Goal: Task Accomplishment & Management: Manage account settings

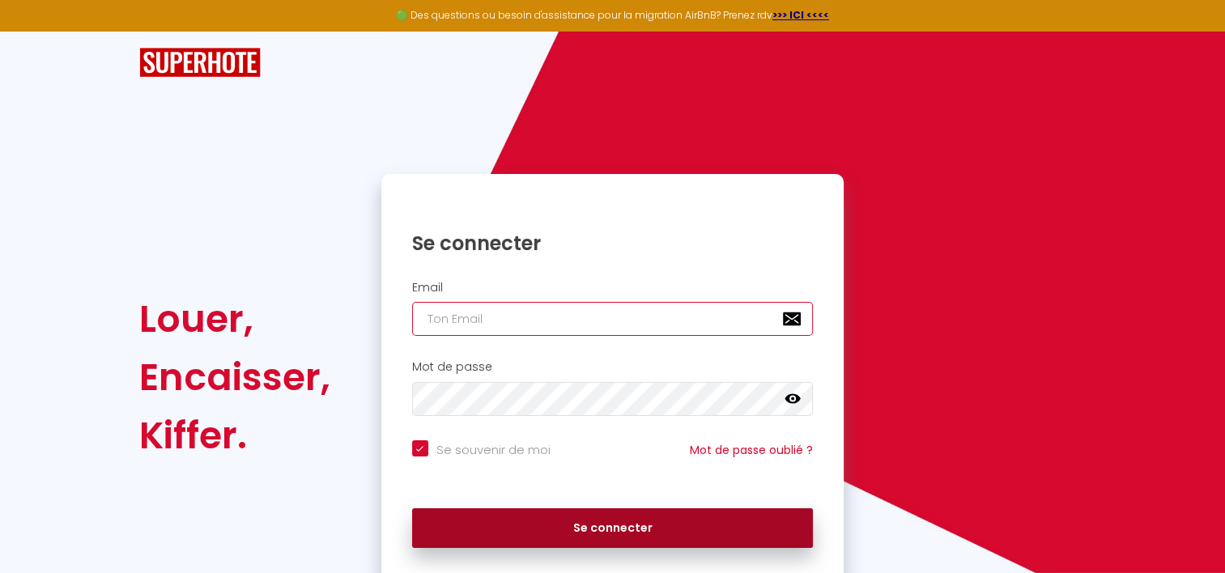
type input "clairetj@wanadoo.fr"
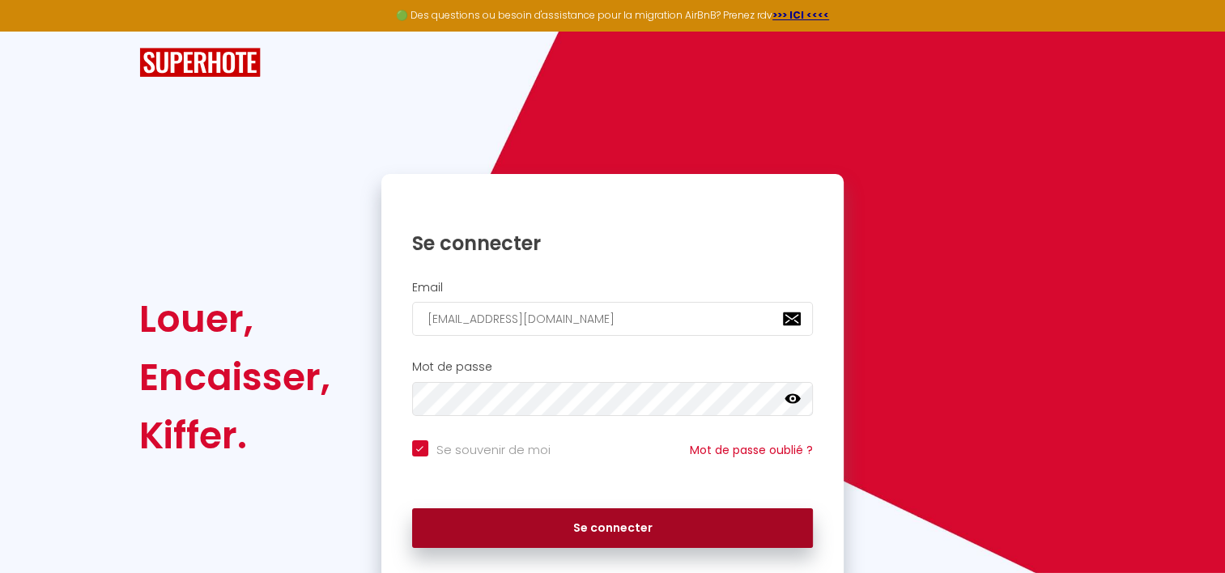
click at [630, 538] on button "Se connecter" at bounding box center [613, 528] width 402 height 40
checkbox input "true"
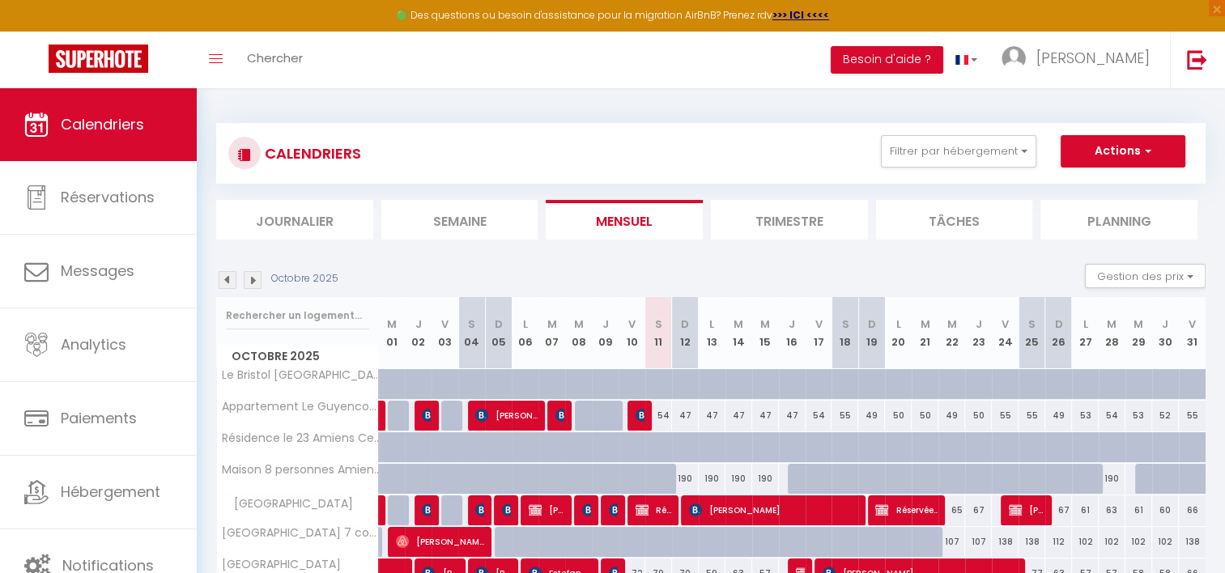
scroll to position [113, 0]
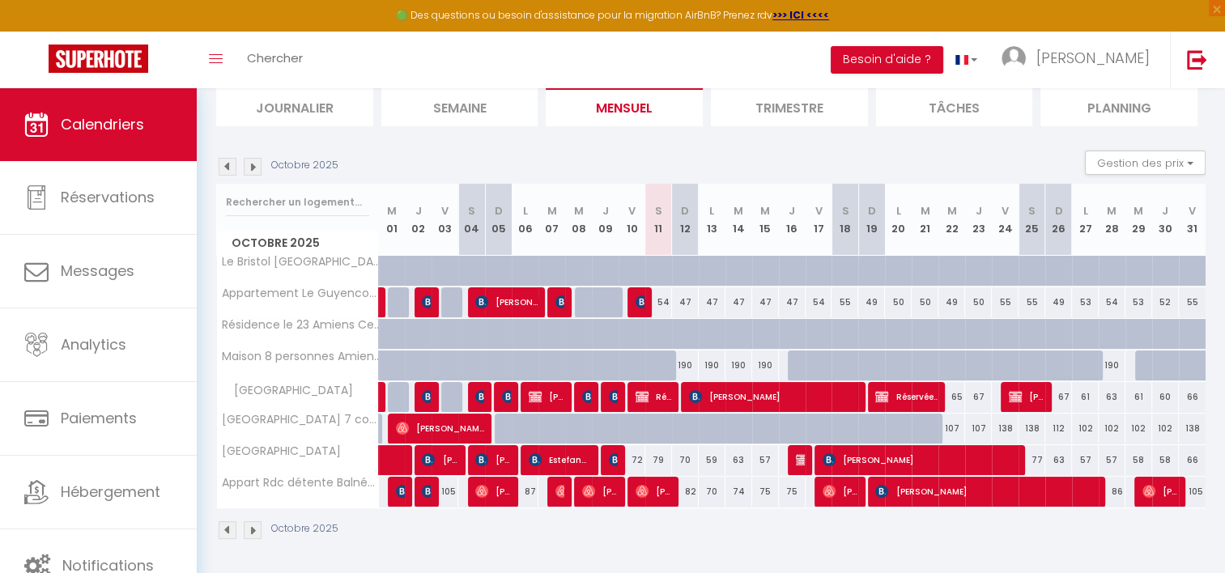
click at [762, 102] on li "Trimestre" at bounding box center [789, 107] width 157 height 40
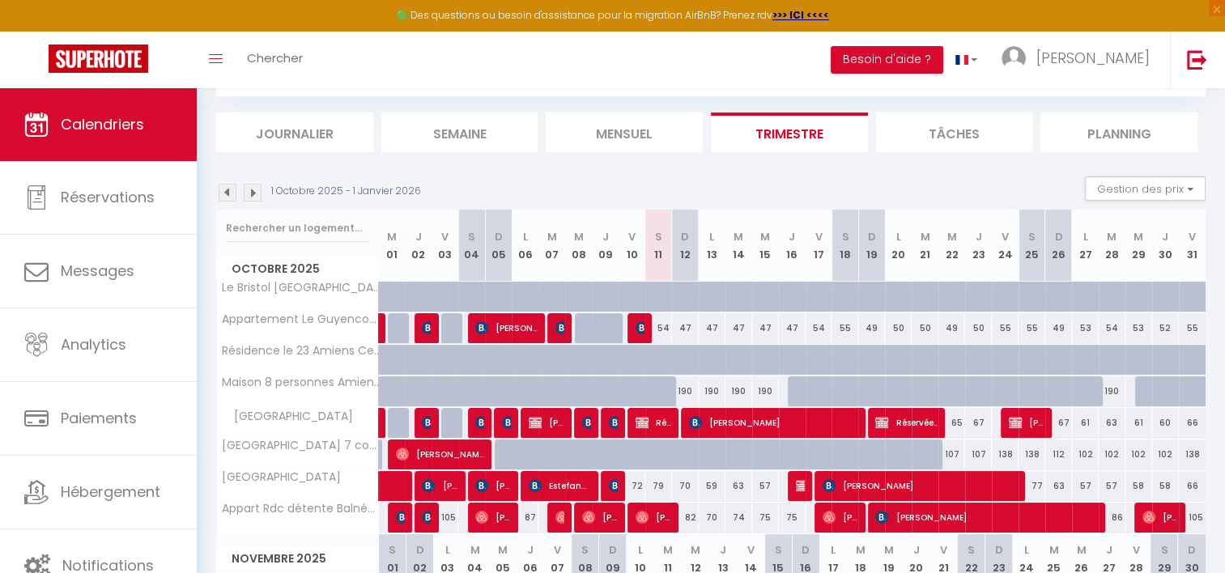
scroll to position [113, 0]
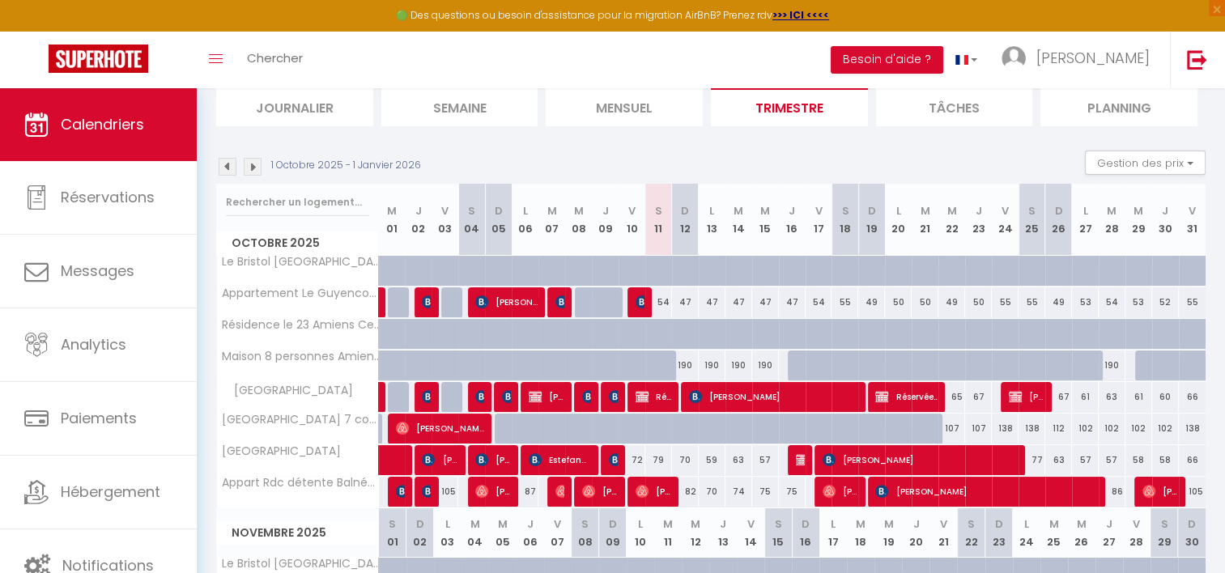
click at [231, 169] on img at bounding box center [228, 167] width 18 height 18
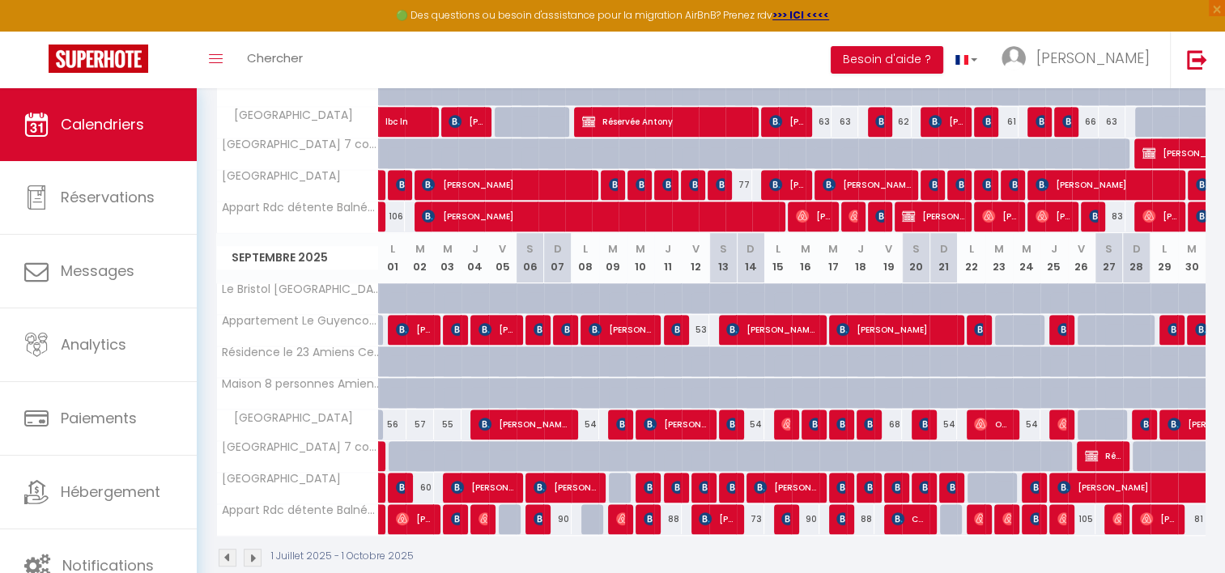
scroll to position [715, 0]
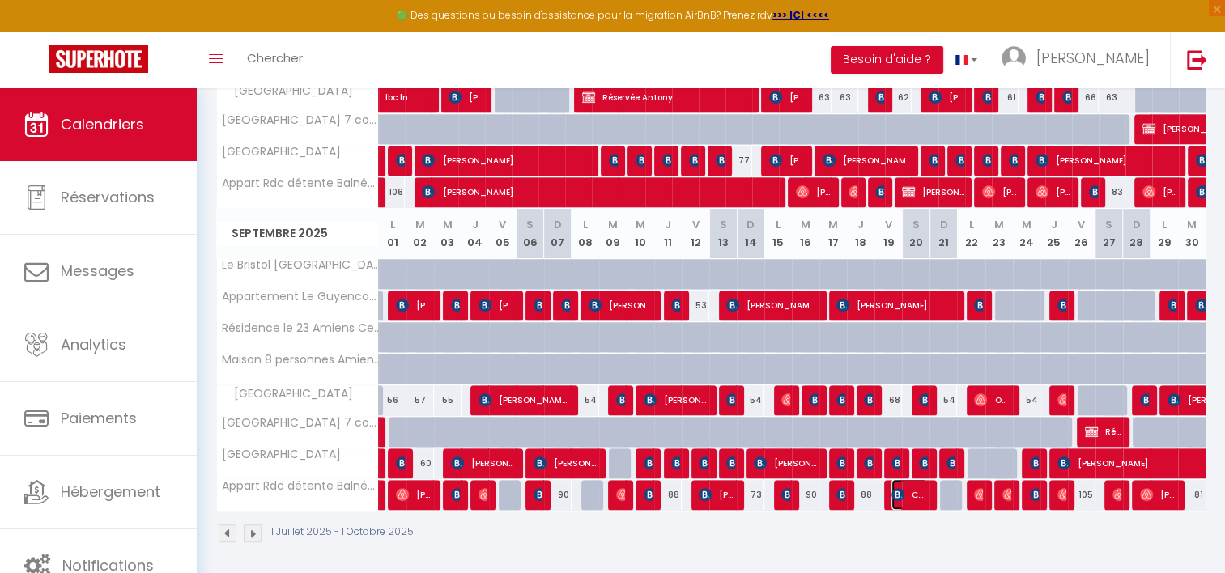
click at [891, 492] on img at bounding box center [897, 494] width 13 height 13
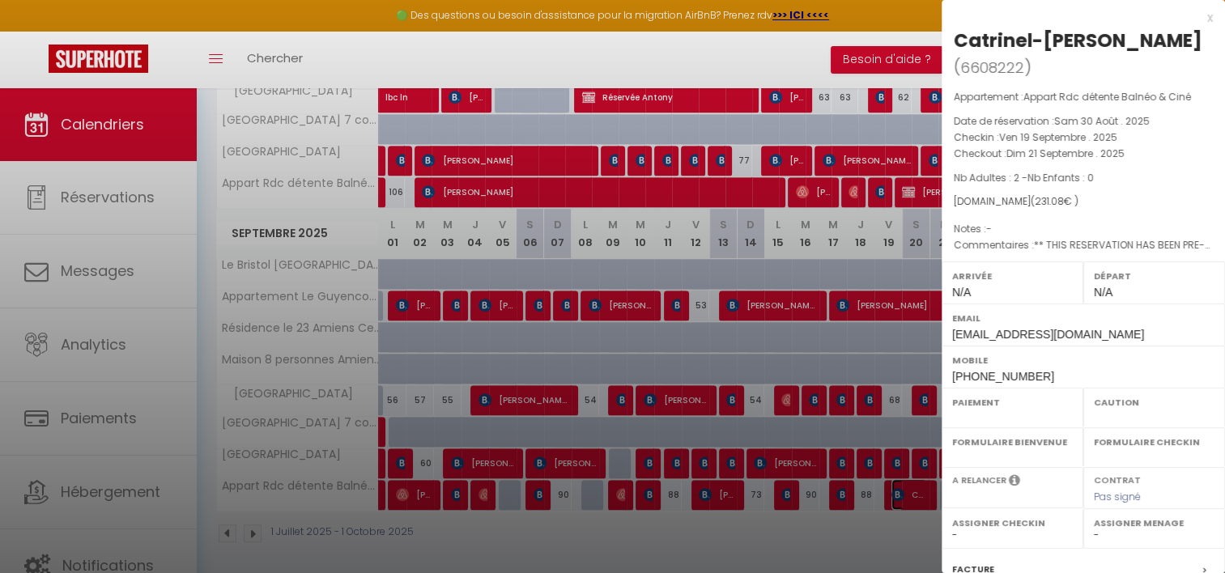
select select "OK"
select select "KO"
select select "0"
select select "1"
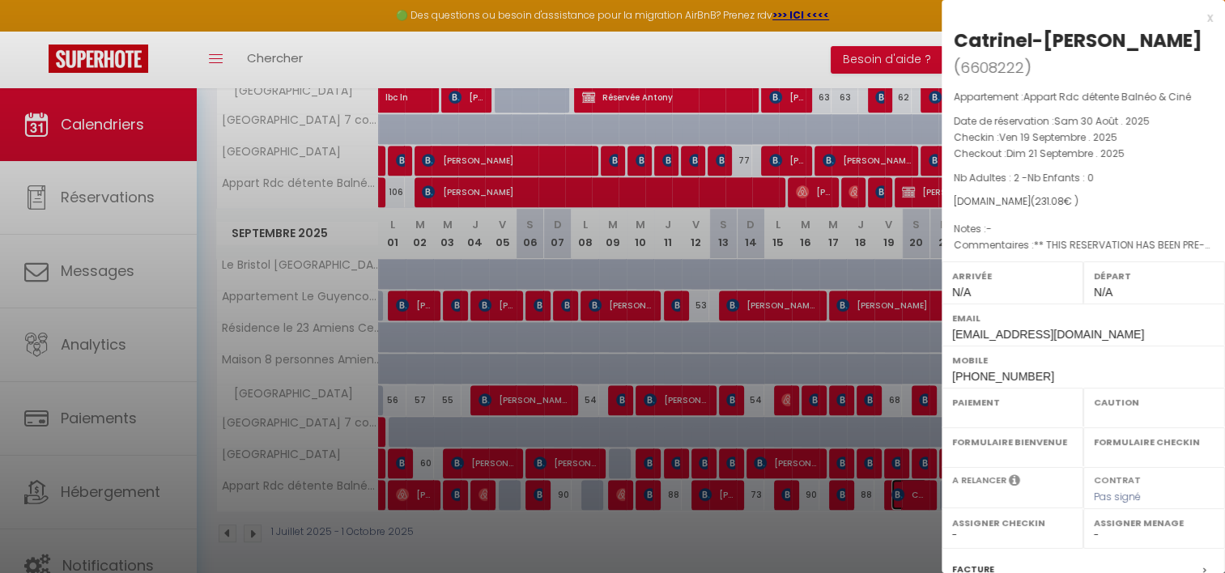
select select
click at [840, 491] on div at bounding box center [612, 286] width 1225 height 573
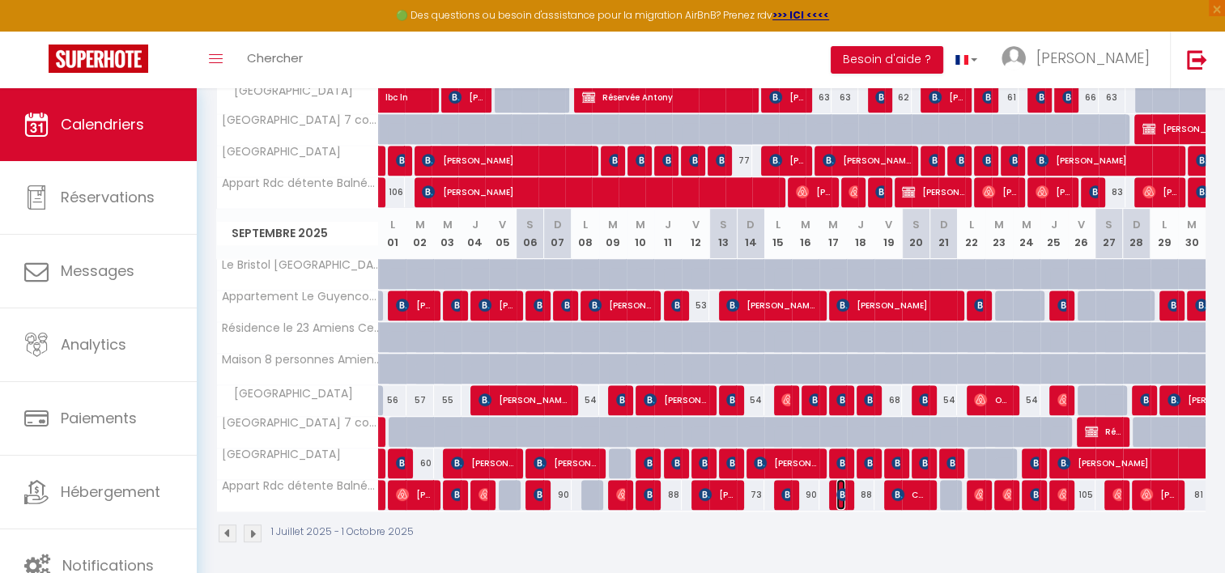
click at [840, 491] on img at bounding box center [842, 494] width 13 height 13
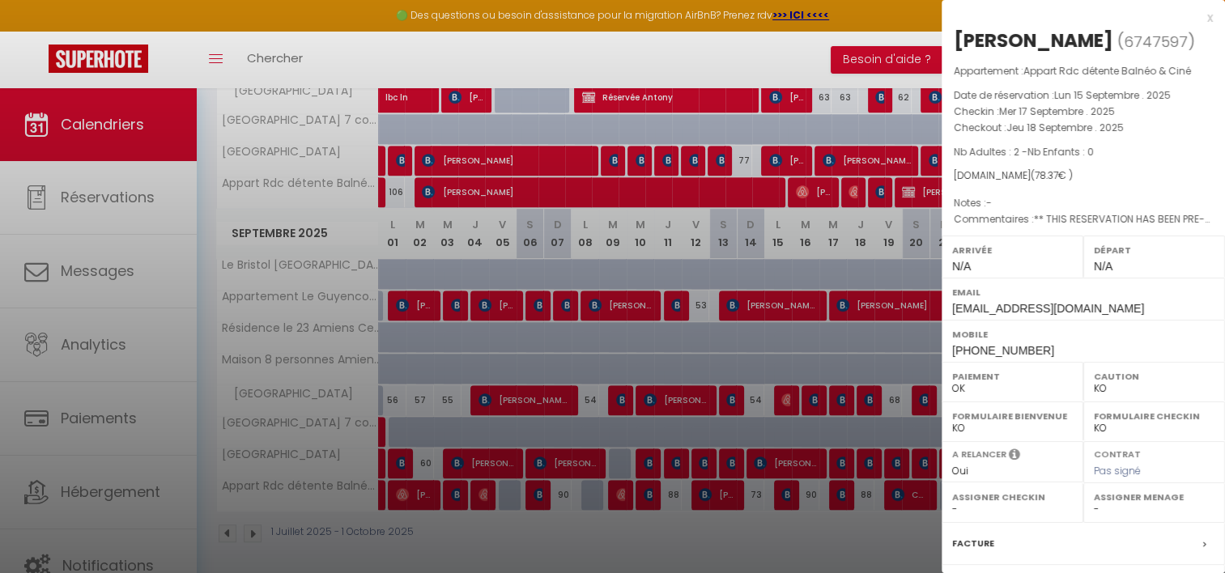
click at [779, 494] on div at bounding box center [612, 286] width 1225 height 573
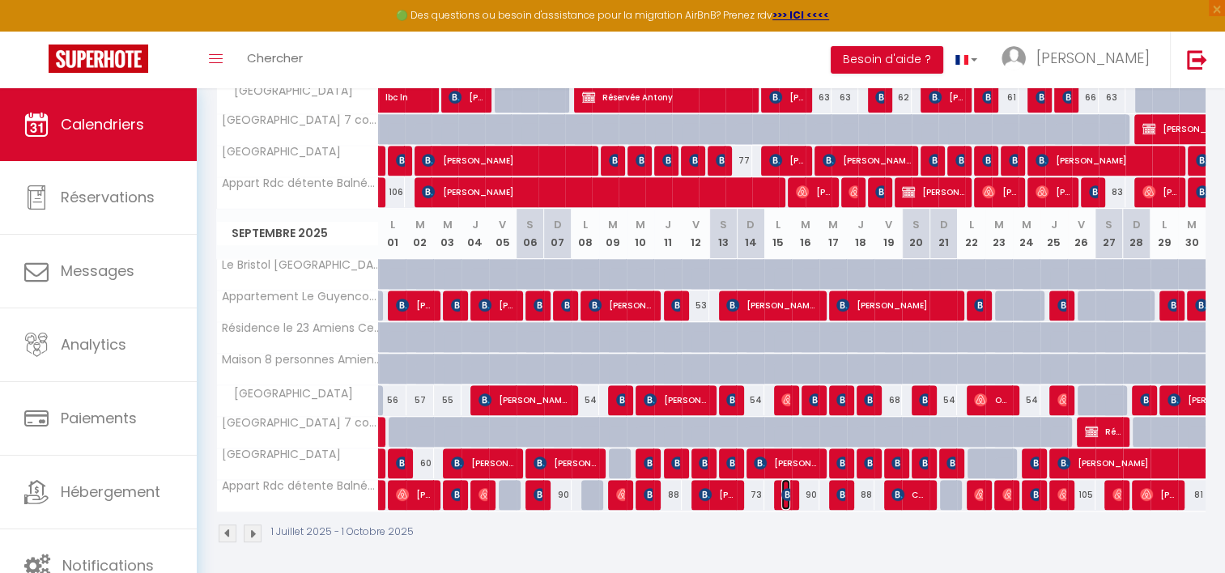
click at [781, 494] on img at bounding box center [787, 494] width 13 height 13
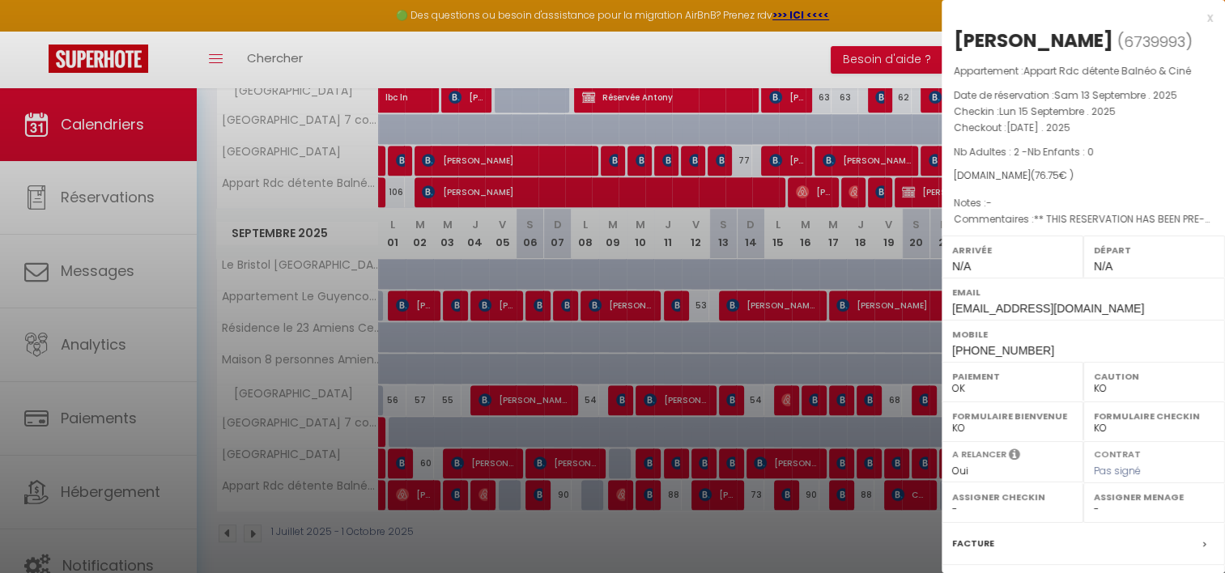
click at [654, 491] on div at bounding box center [612, 286] width 1225 height 573
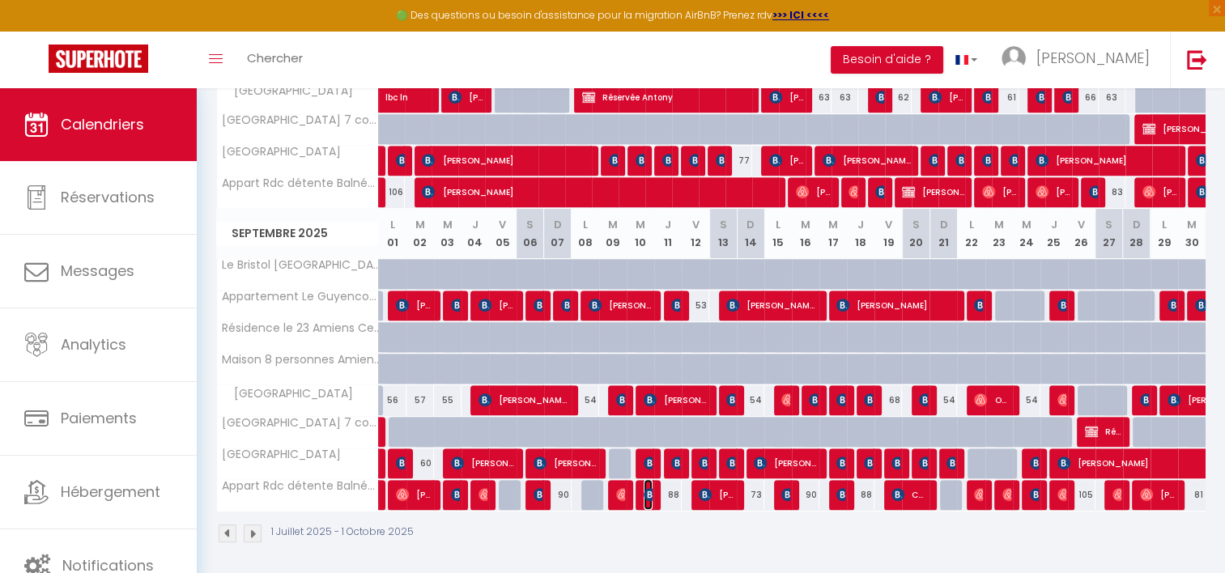
click at [644, 489] on img at bounding box center [650, 494] width 13 height 13
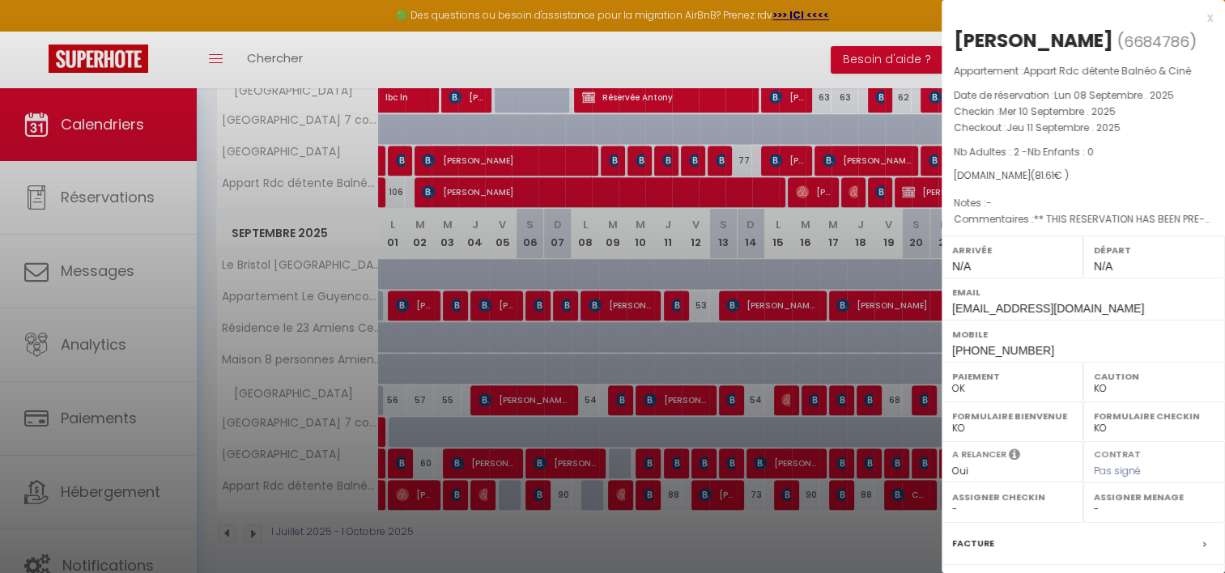
click at [538, 488] on div at bounding box center [612, 286] width 1225 height 573
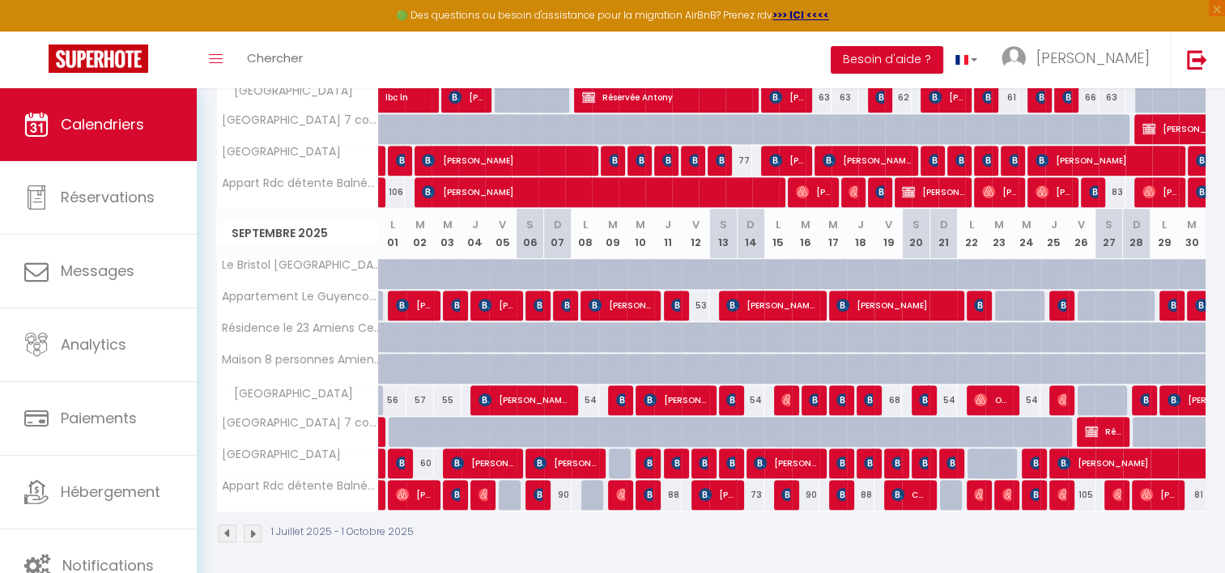
click at [531, 486] on div at bounding box center [539, 495] width 28 height 31
click at [543, 489] on div "90" at bounding box center [557, 495] width 28 height 30
type input "90"
type input "Dim 07 Septembre 2025"
type input "Lun 08 Septembre 2025"
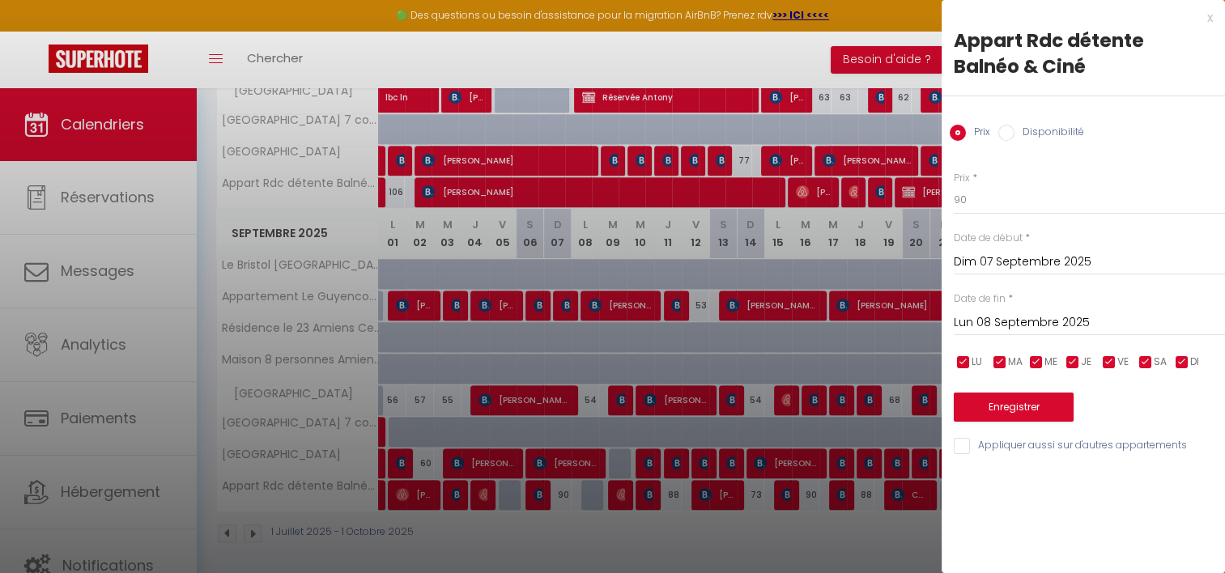
click at [534, 491] on div at bounding box center [612, 286] width 1225 height 573
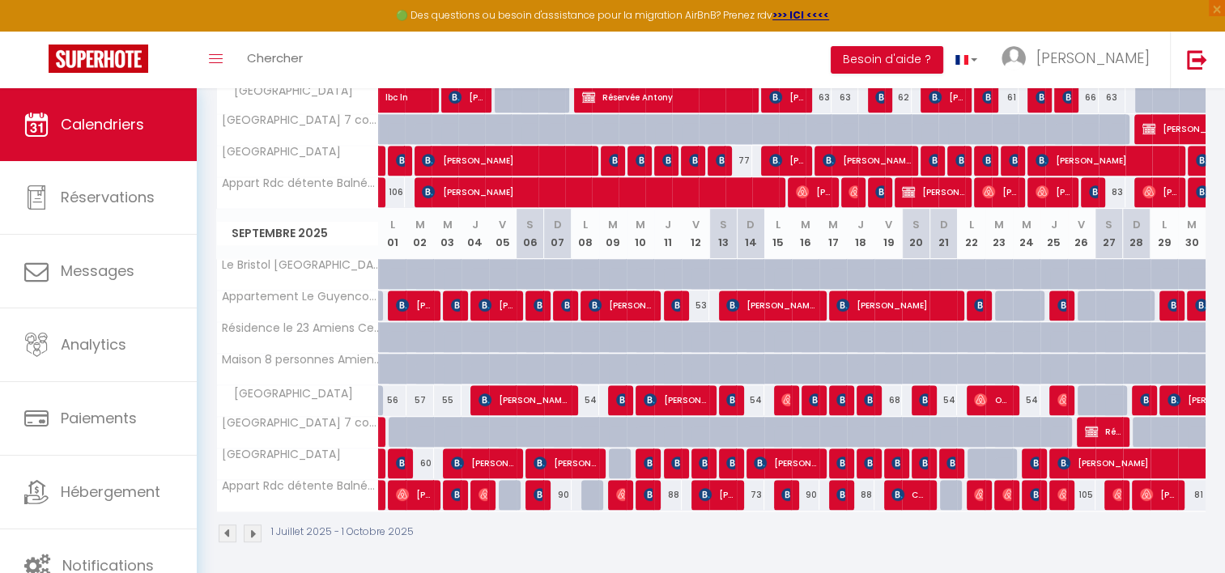
click at [463, 489] on div at bounding box center [454, 495] width 28 height 31
click at [458, 491] on img at bounding box center [457, 494] width 13 height 13
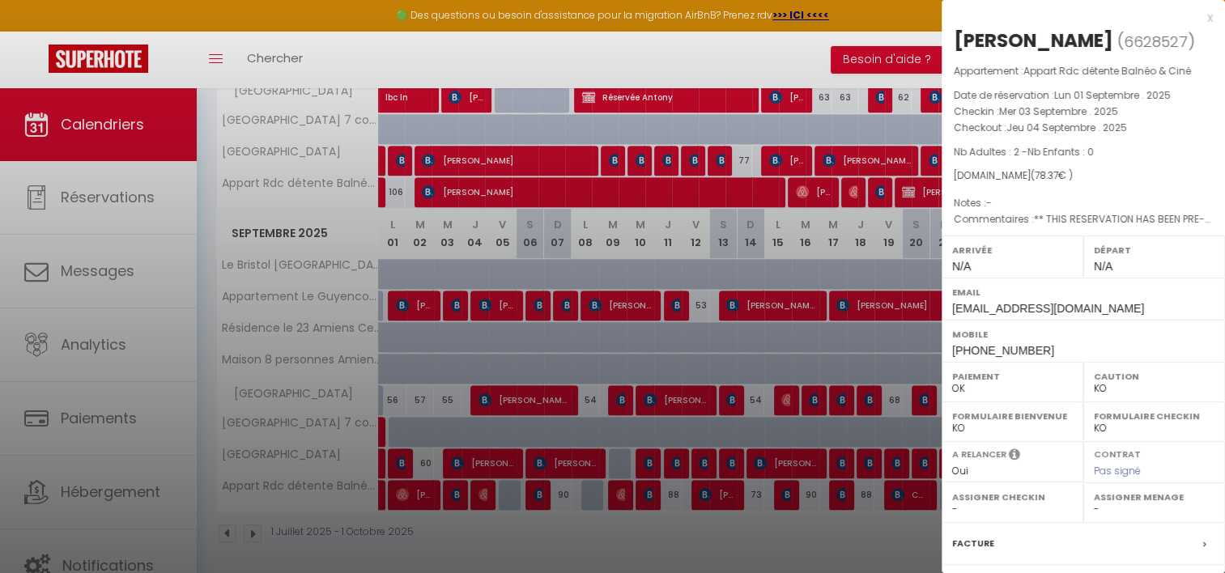
click at [1195, 17] on div "x" at bounding box center [1077, 17] width 271 height 19
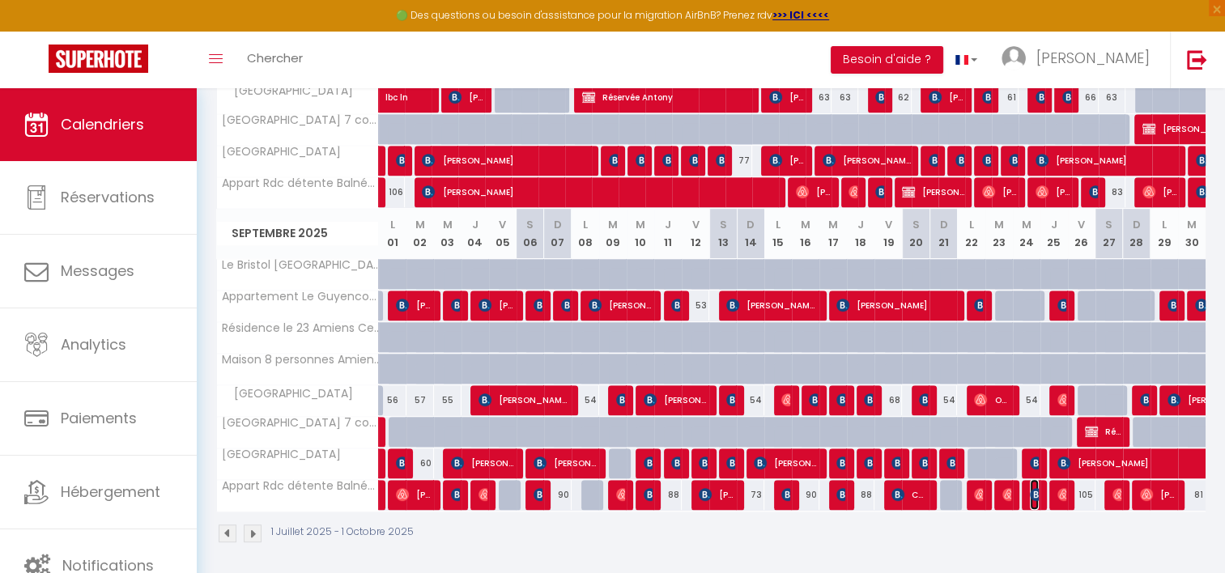
click at [1031, 494] on img at bounding box center [1036, 494] width 13 height 13
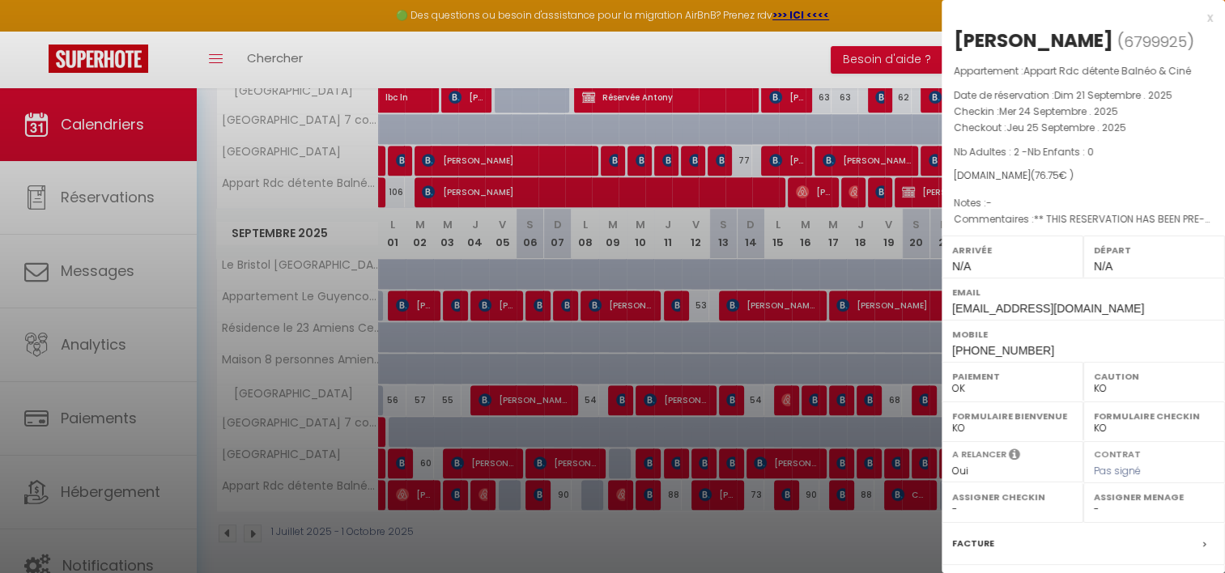
click at [908, 535] on div at bounding box center [612, 286] width 1225 height 573
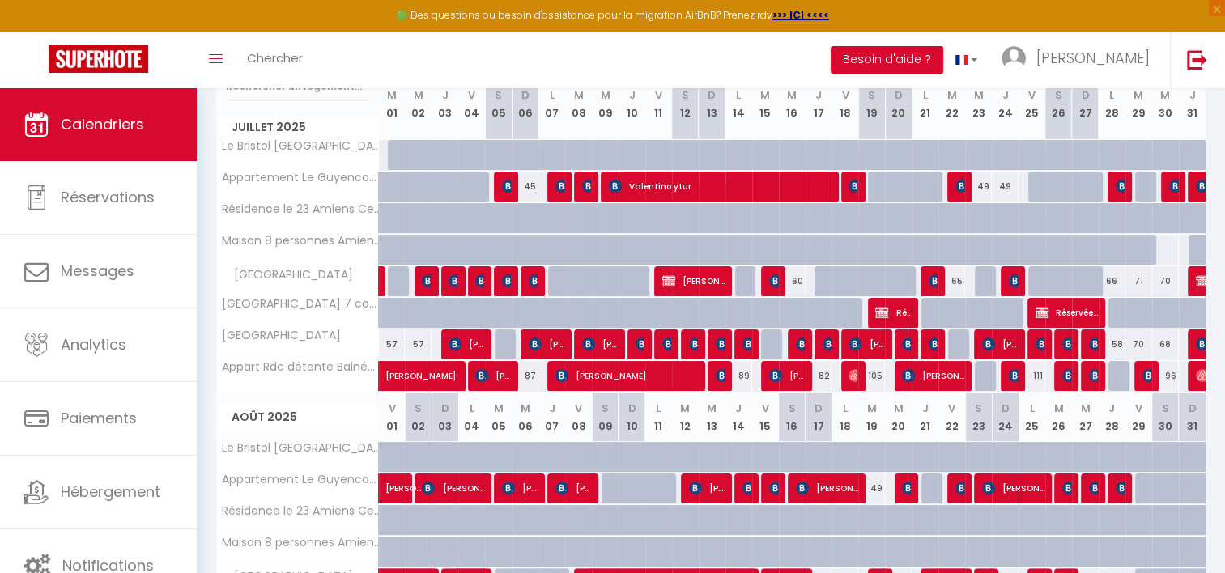
scroll to position [0, 0]
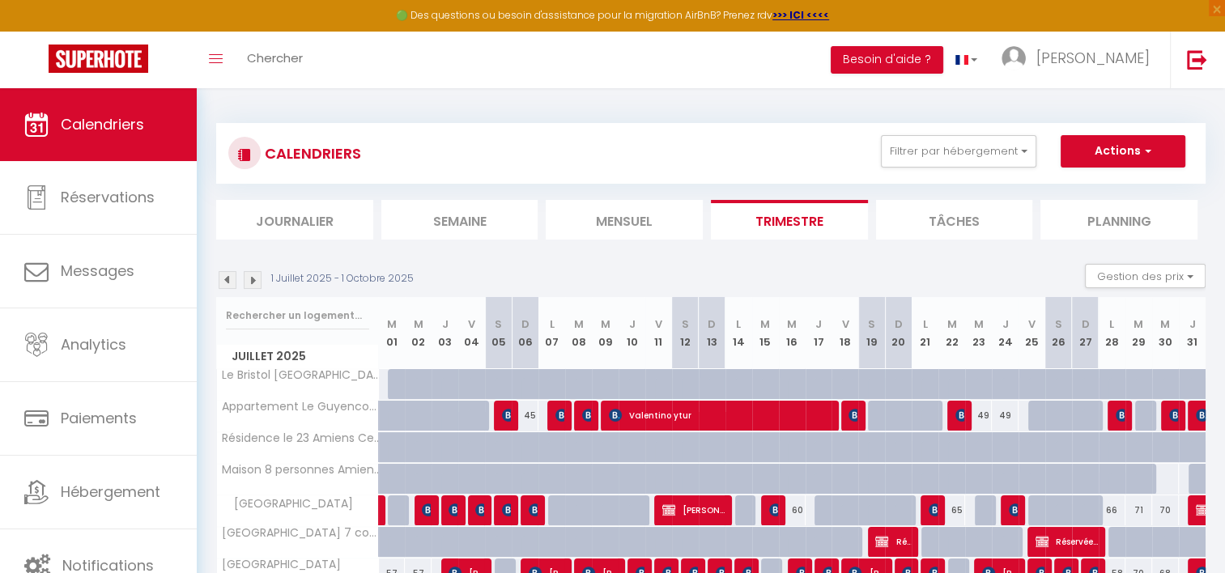
click at [257, 278] on img at bounding box center [253, 280] width 18 height 18
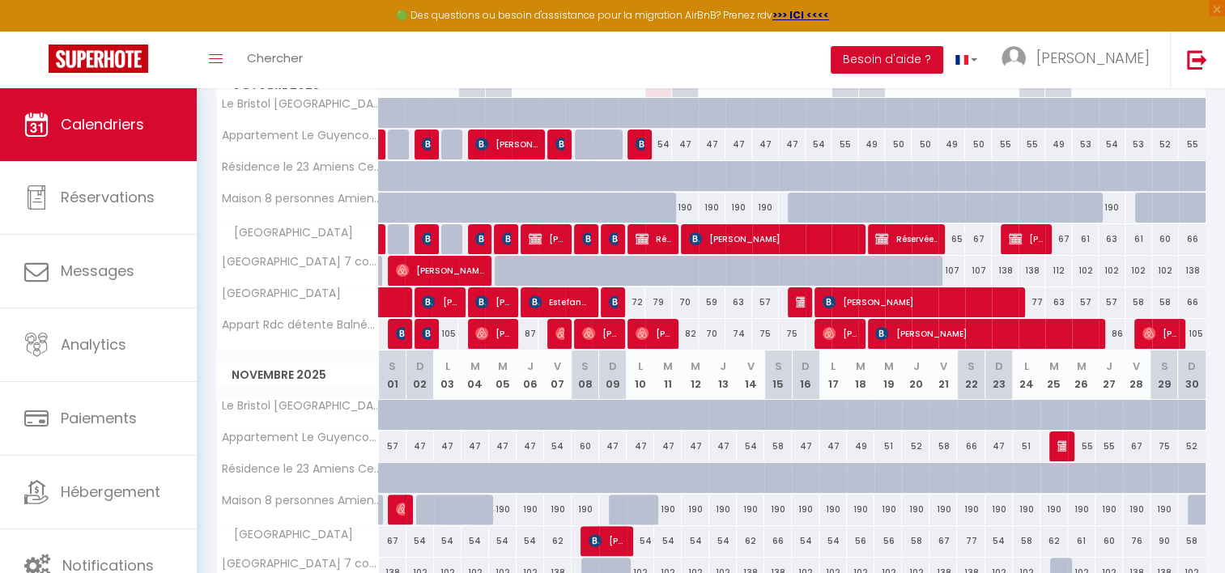
scroll to position [162, 0]
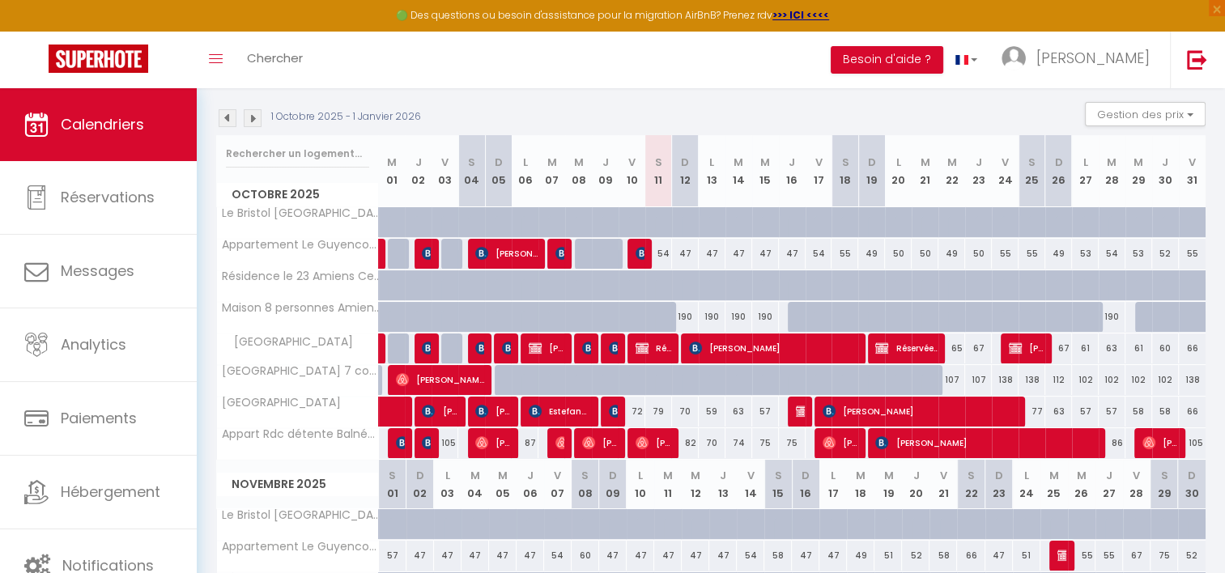
click at [393, 441] on div at bounding box center [401, 443] width 27 height 31
click at [397, 439] on img at bounding box center [402, 442] width 13 height 13
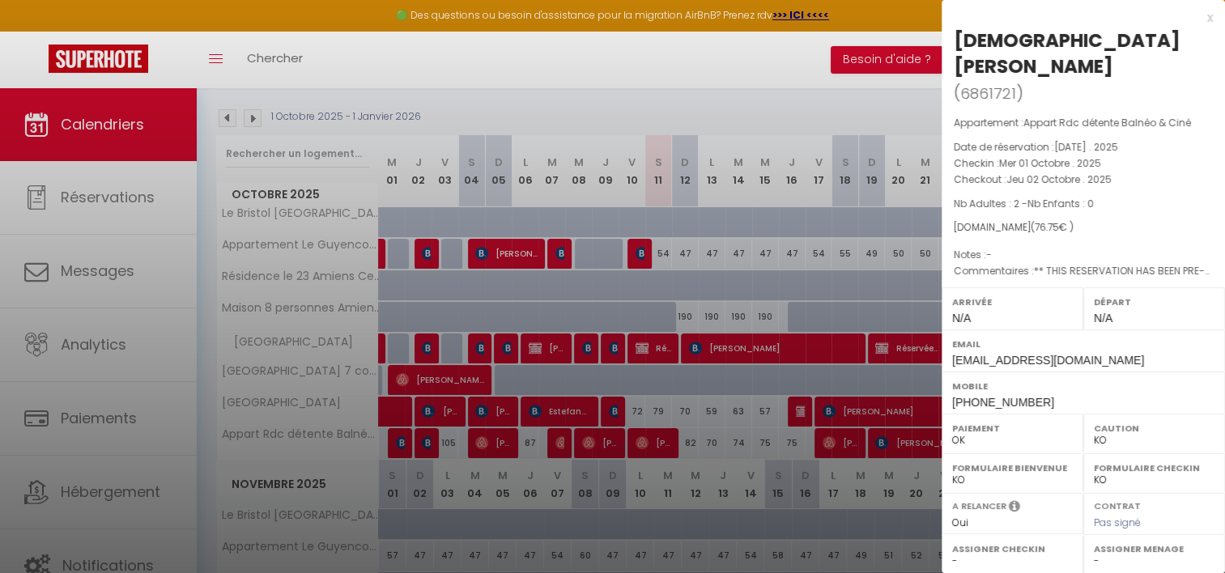
drag, startPoint x: 397, startPoint y: 439, endPoint x: 764, endPoint y: 62, distance: 525.5
click at [393, 444] on div at bounding box center [612, 286] width 1225 height 573
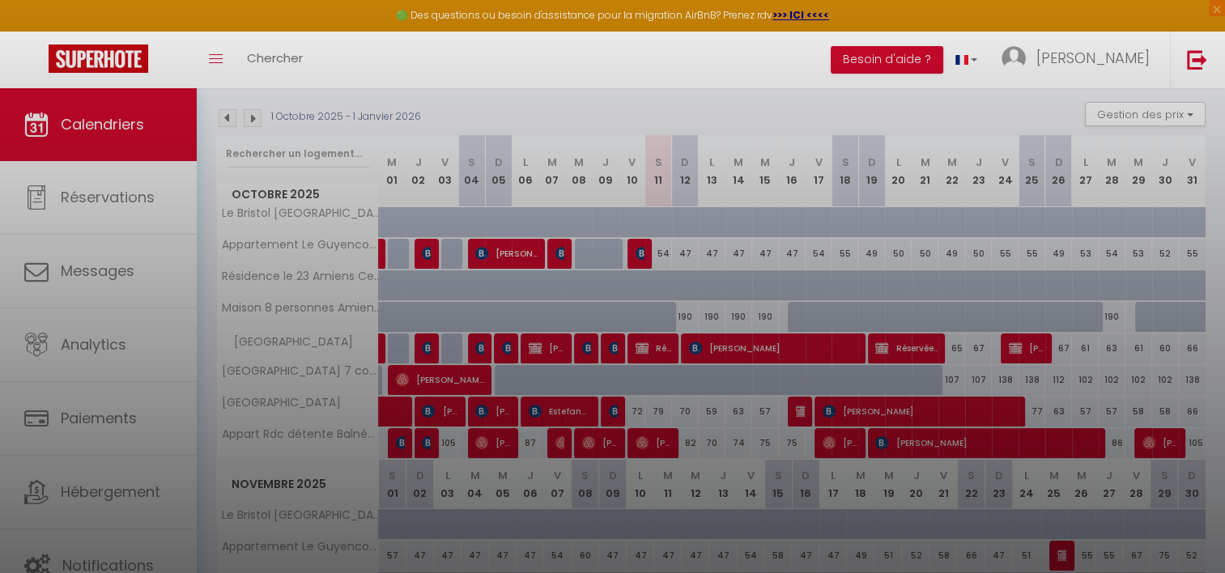
drag, startPoint x: 764, startPoint y: 62, endPoint x: 1179, endPoint y: 52, distance: 414.6
click at [767, 65] on div at bounding box center [612, 286] width 1225 height 573
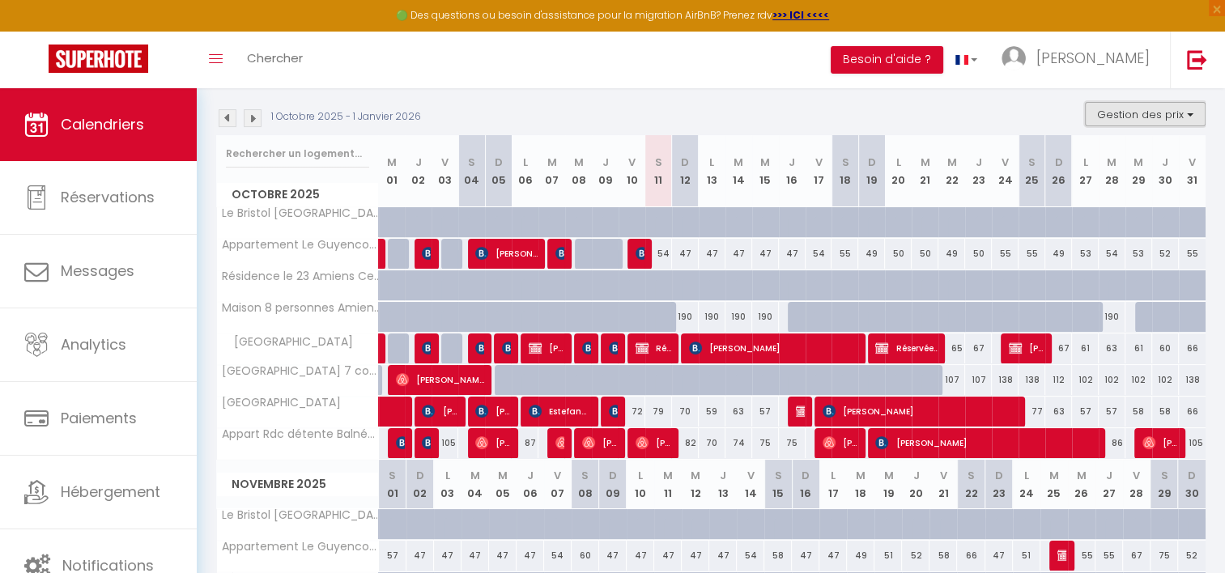
click at [1191, 116] on button "Gestion des prix" at bounding box center [1145, 114] width 121 height 24
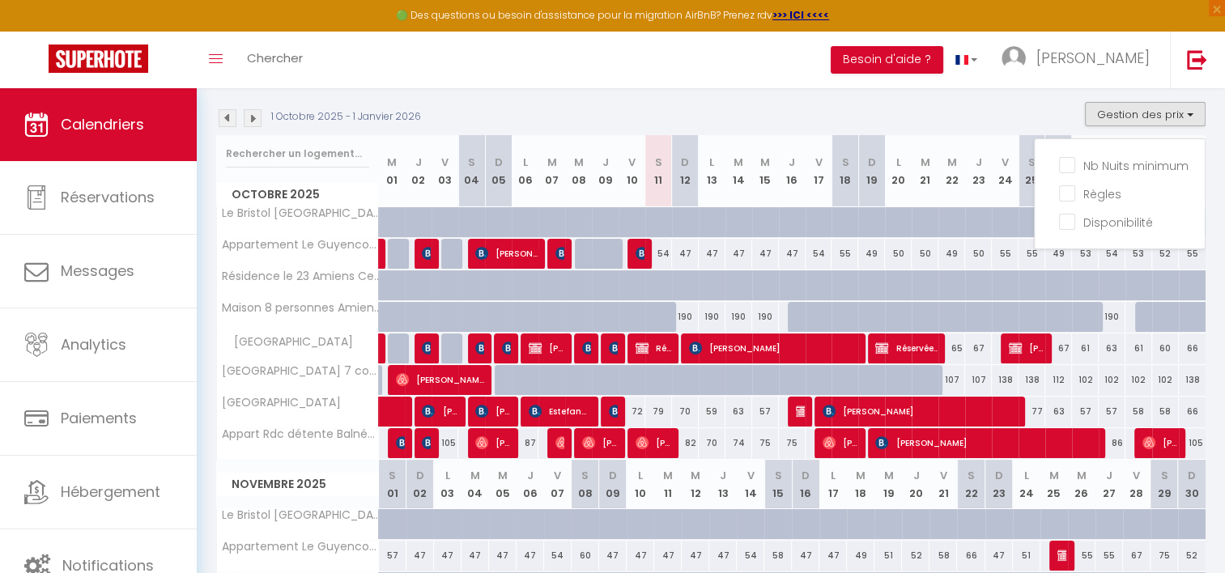
drag, startPoint x: 933, startPoint y: 108, endPoint x: 878, endPoint y: 107, distance: 55.1
click at [929, 111] on div "1 Octobre 2025 - 1 Janvier 2026 Gestion des prix Nb Nuits minimum Règles Dispon…" at bounding box center [710, 118] width 989 height 33
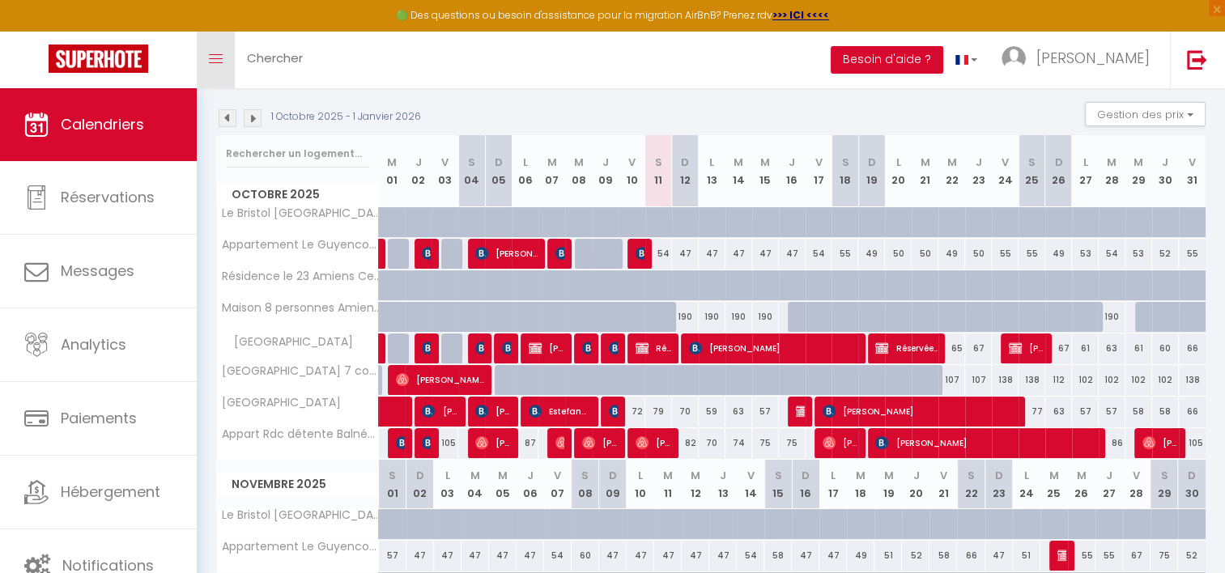
click at [222, 58] on span at bounding box center [216, 59] width 14 height 2
click at [223, 53] on link "Toggle menubar" at bounding box center [216, 60] width 38 height 57
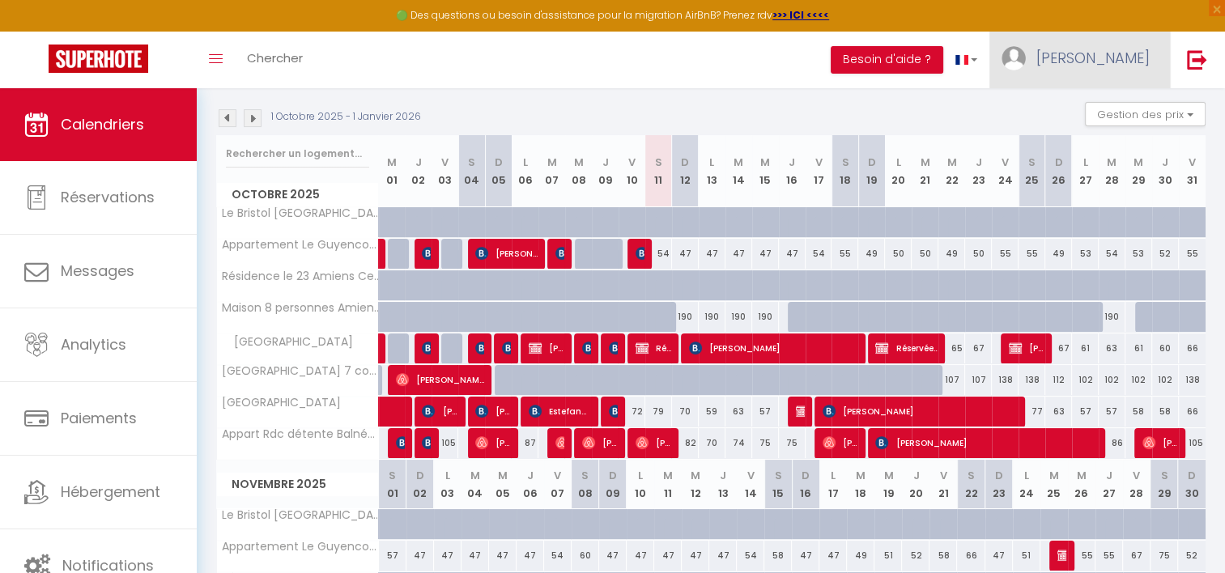
click at [1120, 58] on span "[PERSON_NAME]" at bounding box center [1092, 58] width 113 height 20
click at [961, 104] on div "1 Octobre 2025 - 1 Janvier 2026 Gestion des prix Nb Nuits minimum Règles Dispon…" at bounding box center [710, 118] width 989 height 33
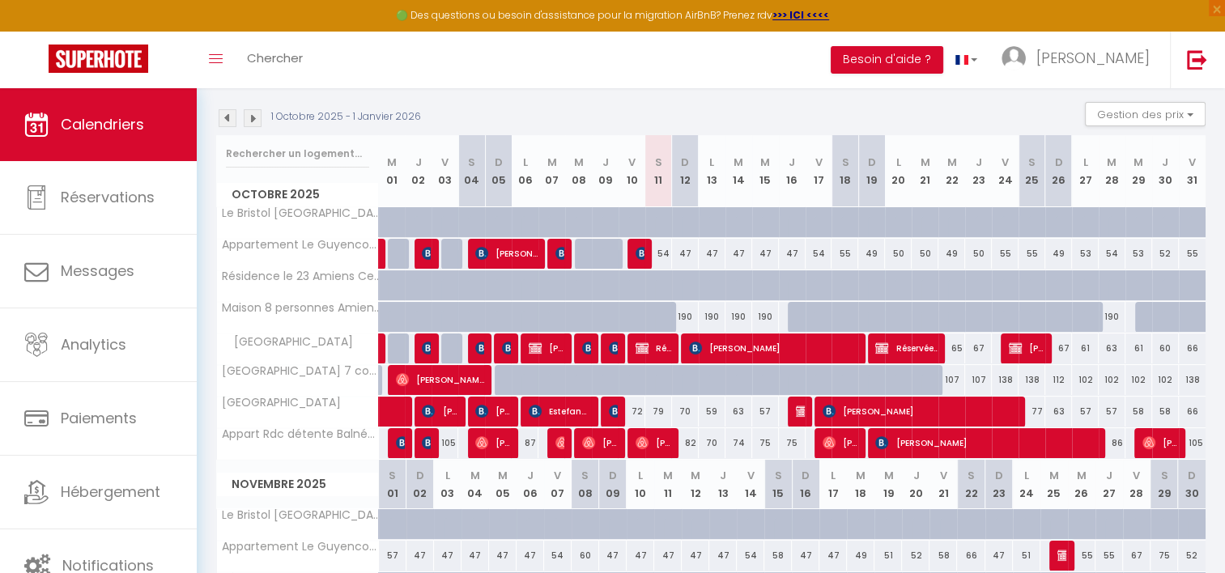
drag, startPoint x: 0, startPoint y: 381, endPoint x: 545, endPoint y: 113, distance: 607.2
click at [545, 113] on div "1 Octobre 2025 - 1 Janvier 2026 Gestion des prix Nb Nuits minimum Règles Dispon…" at bounding box center [710, 118] width 989 height 33
click at [398, 437] on img at bounding box center [402, 442] width 13 height 13
click at [0, 0] on div at bounding box center [0, 0] width 0 height 0
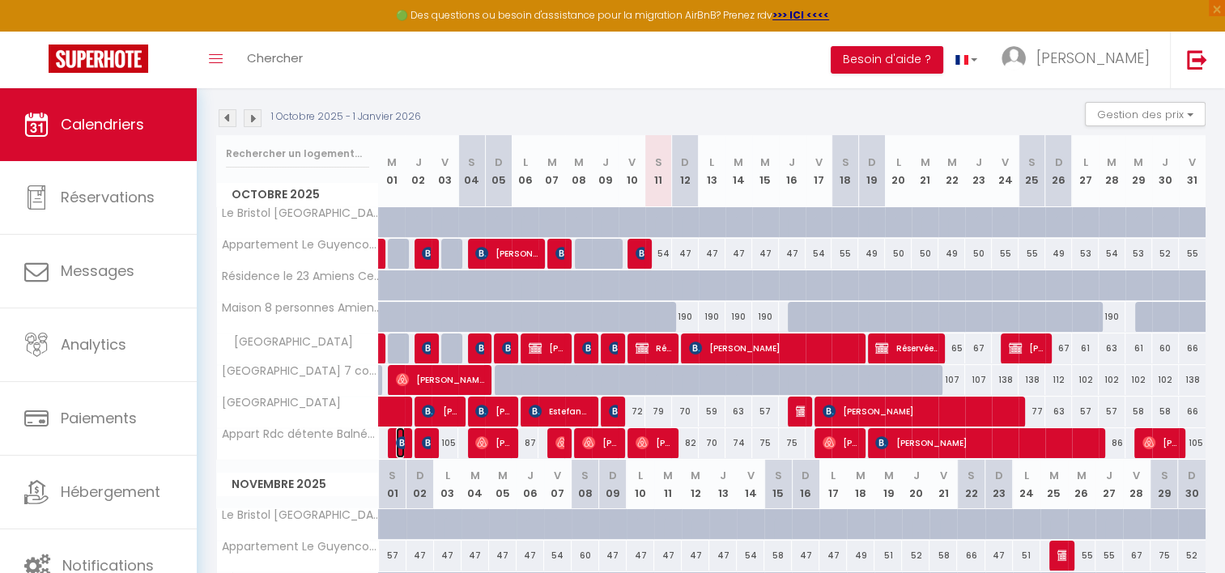
click at [397, 442] on img at bounding box center [402, 442] width 13 height 13
click at [0, 0] on div at bounding box center [0, 0] width 0 height 0
click at [400, 442] on img at bounding box center [402, 442] width 13 height 13
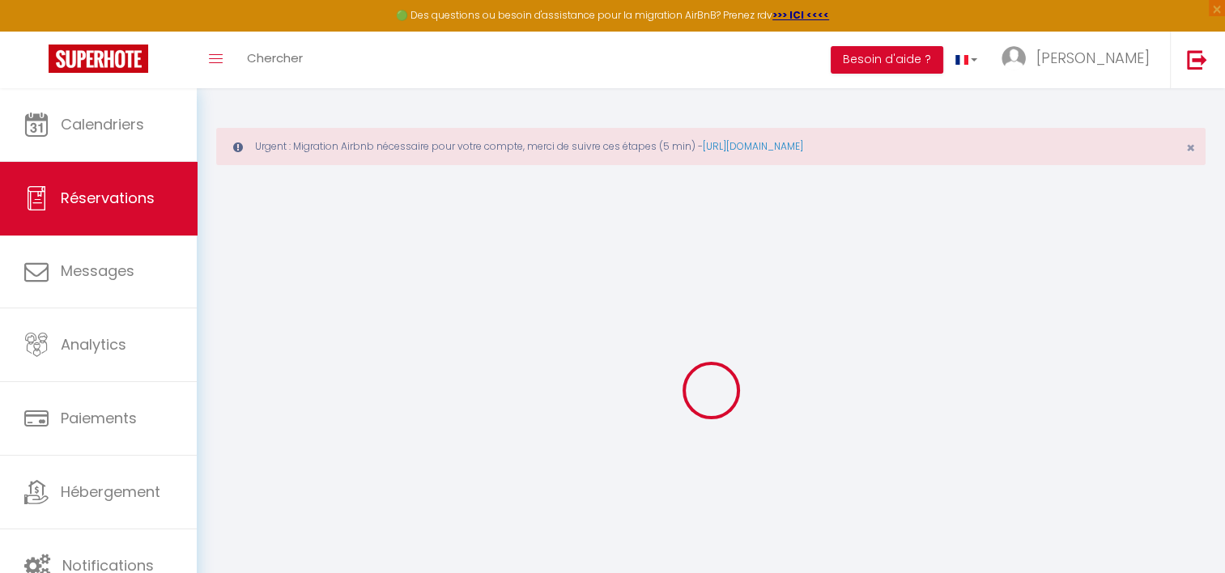
select select "taxes"
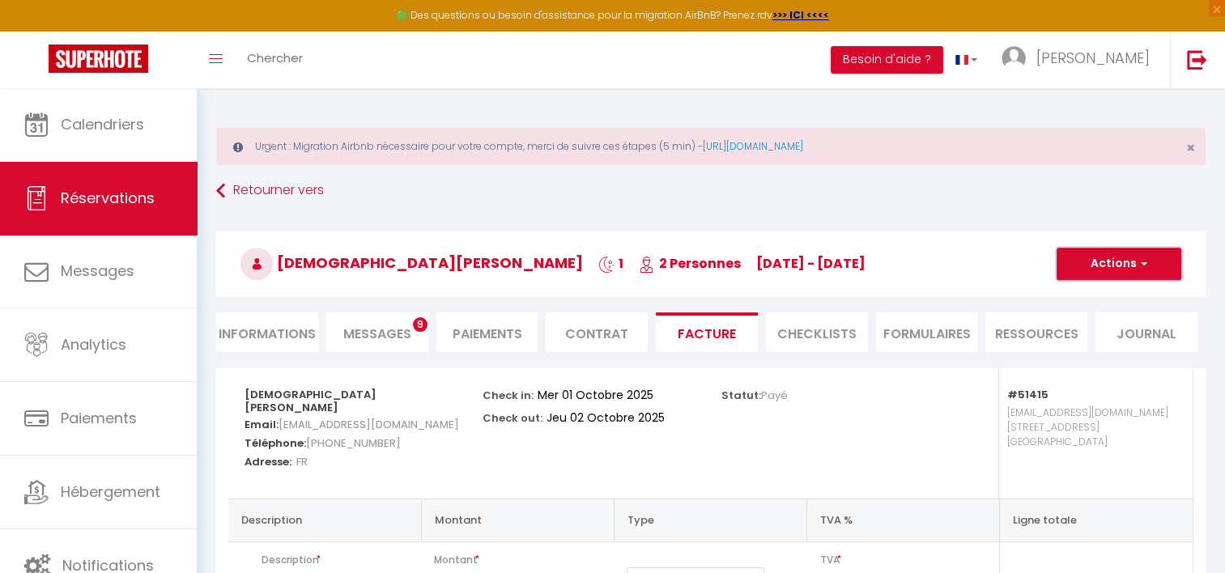
click at [1115, 259] on button "Actions" at bounding box center [1118, 264] width 125 height 32
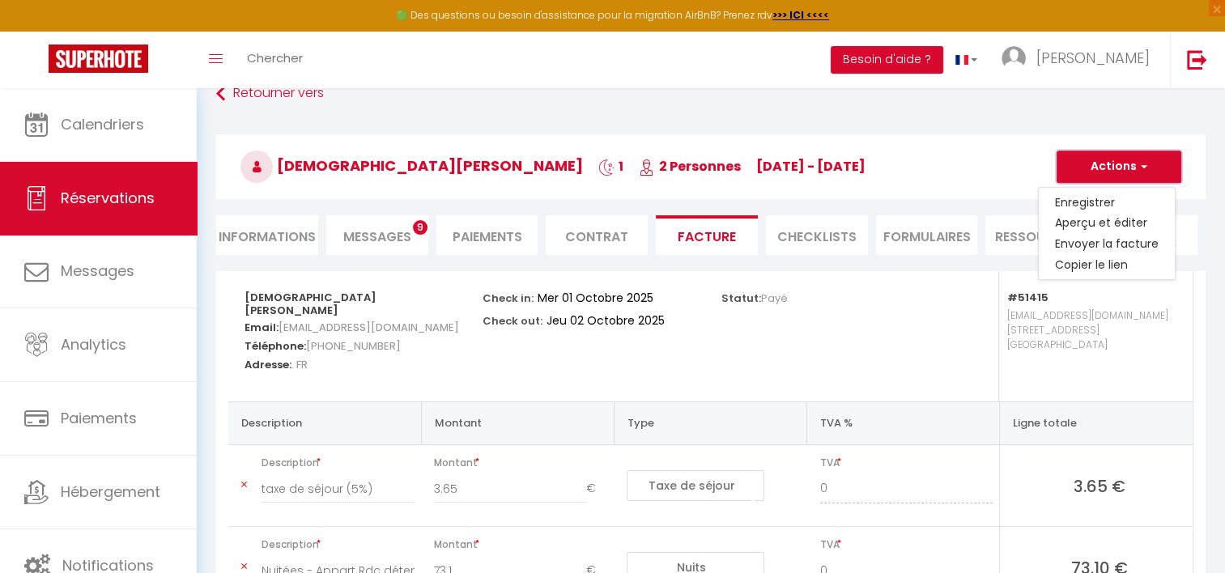
scroll to position [162, 0]
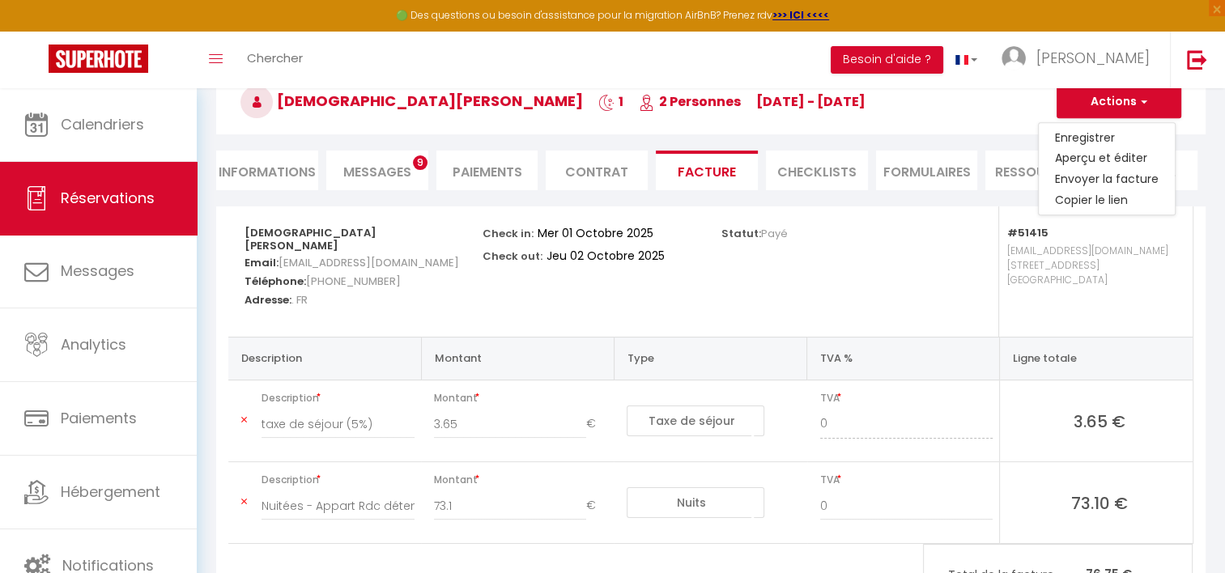
click at [806, 294] on div "Statut: Payé" at bounding box center [830, 271] width 238 height 130
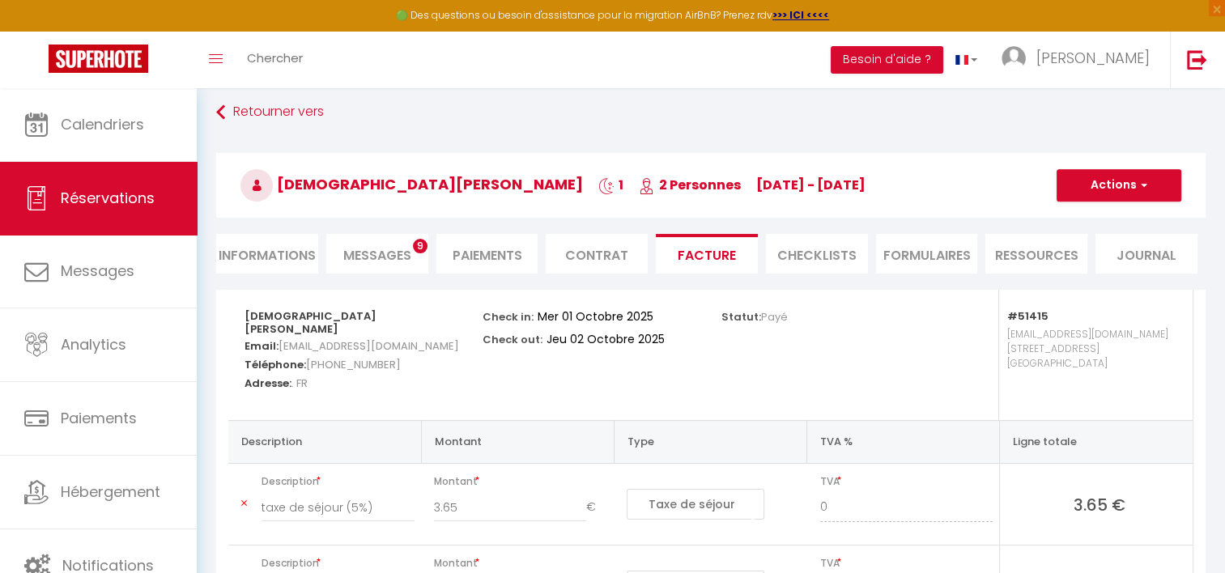
scroll to position [240, 0]
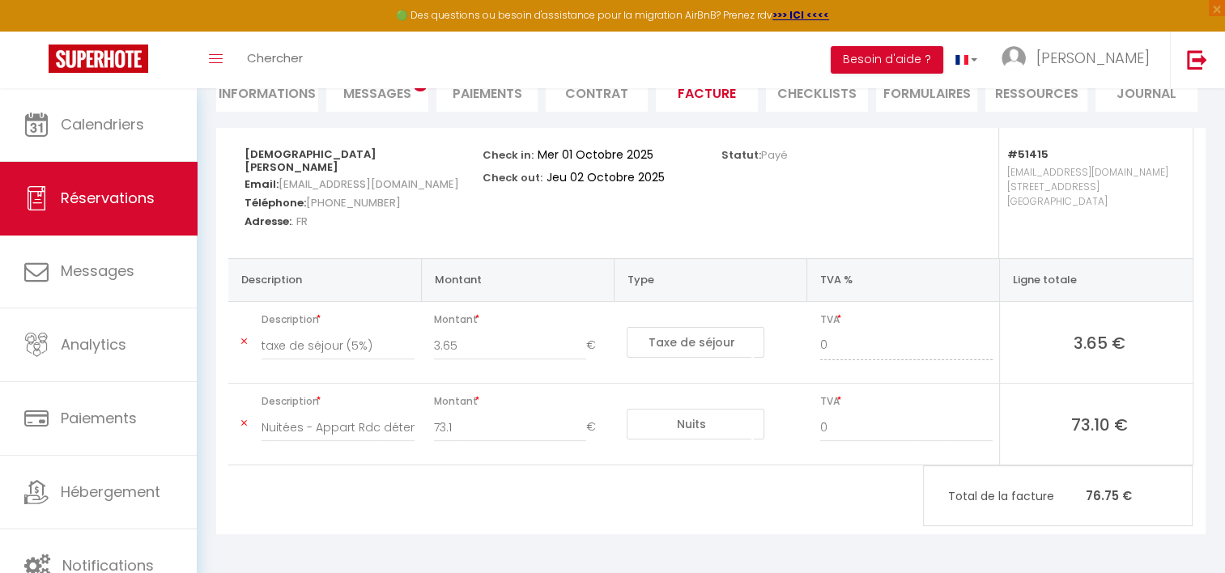
click at [379, 185] on span "cmertz.824813@guest.booking.com" at bounding box center [368, 183] width 181 height 23
click at [385, 185] on span "cmertz.824813@guest.booking.com" at bounding box center [368, 183] width 181 height 23
click at [374, 183] on span "cmertz.824813@guest.booking.com" at bounding box center [368, 183] width 181 height 23
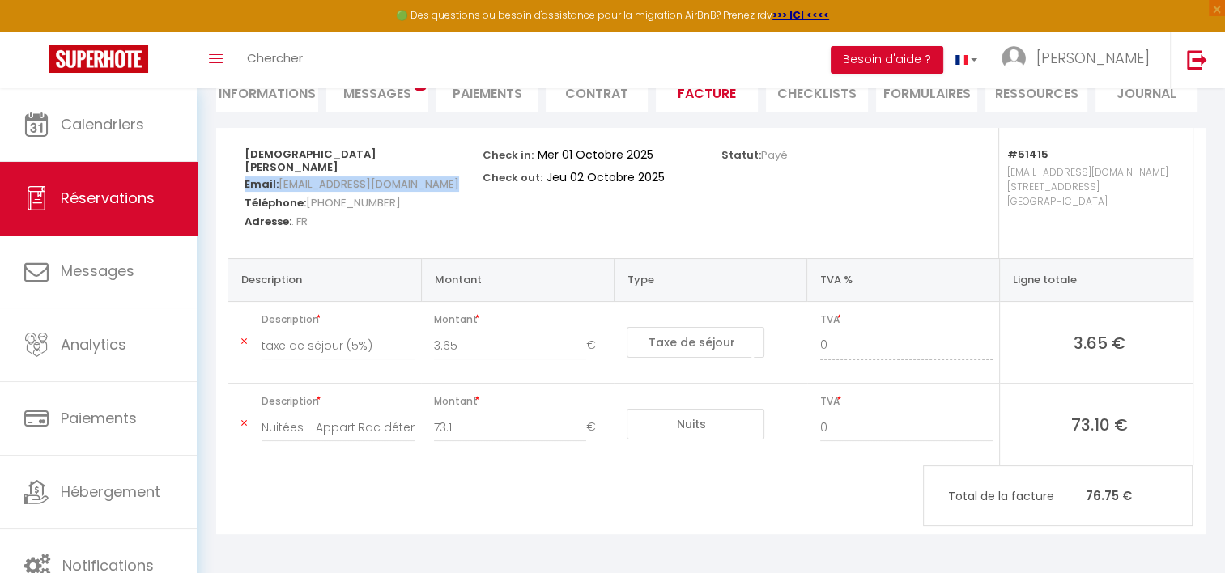
click at [440, 173] on h5 "Email: cmertz.824813@guest.booking.com" at bounding box center [352, 182] width 217 height 19
click at [432, 185] on h5 "Email: cmertz.824813@guest.booking.com" at bounding box center [352, 182] width 217 height 19
click at [421, 186] on span "cmertz.824813@guest.booking.com" at bounding box center [368, 183] width 181 height 23
click at [380, 185] on span "cmertz.824813@guest.booking.com" at bounding box center [368, 183] width 181 height 23
click at [354, 181] on span "cmertz.824813@guest.booking.com" at bounding box center [368, 183] width 181 height 23
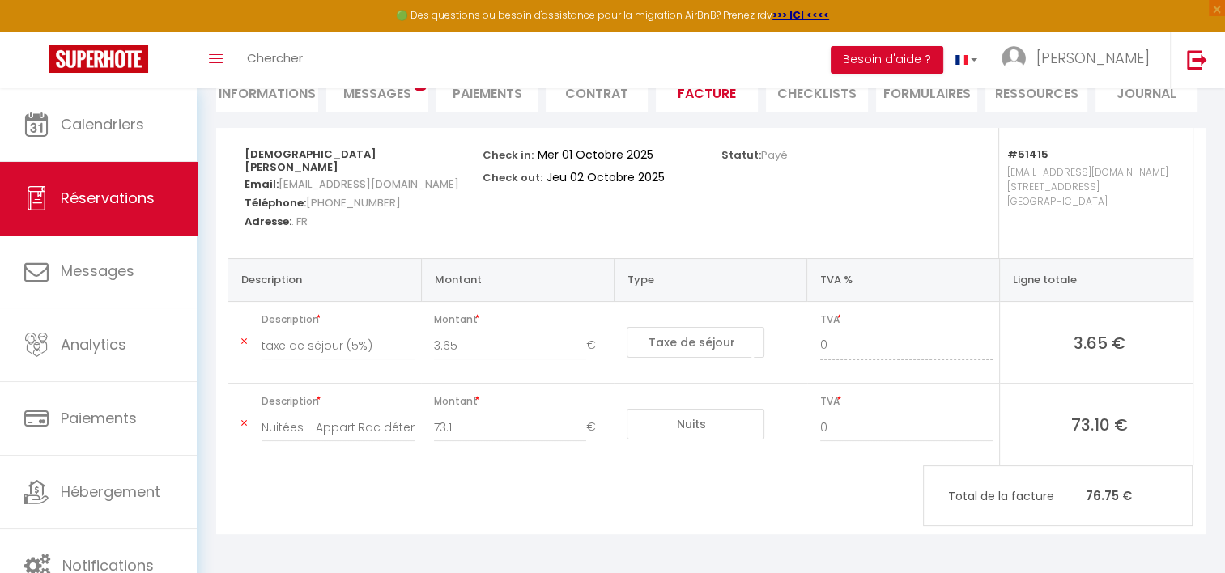
click at [327, 181] on span "cmertz.824813@guest.booking.com" at bounding box center [368, 183] width 181 height 23
drag, startPoint x: 327, startPoint y: 181, endPoint x: 522, endPoint y: 218, distance: 198.5
click at [522, 218] on div "Check in: Mer 01 Octobre 2025 Check out: Jeu 02 Octobre 2025" at bounding box center [591, 193] width 238 height 130
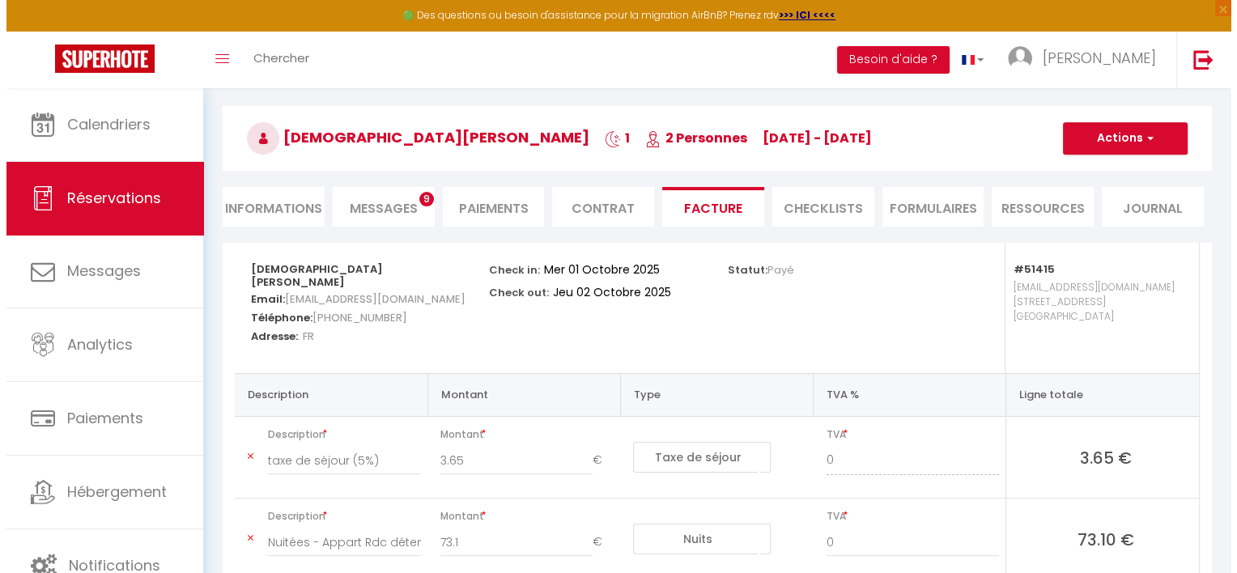
scroll to position [0, 0]
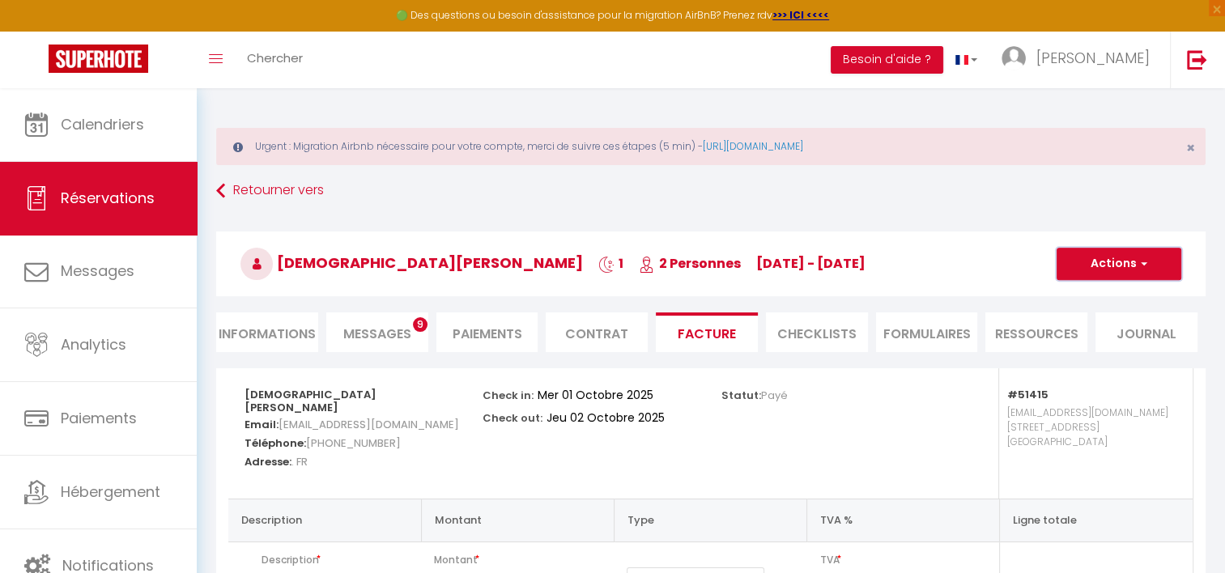
click at [1075, 255] on button "Actions" at bounding box center [1118, 264] width 125 height 32
click at [1081, 317] on link "Aperçu et éditer" at bounding box center [1107, 320] width 136 height 21
click at [1149, 262] on button "Actions" at bounding box center [1118, 264] width 125 height 32
click at [1114, 337] on link "Envoyer la facture" at bounding box center [1107, 341] width 136 height 21
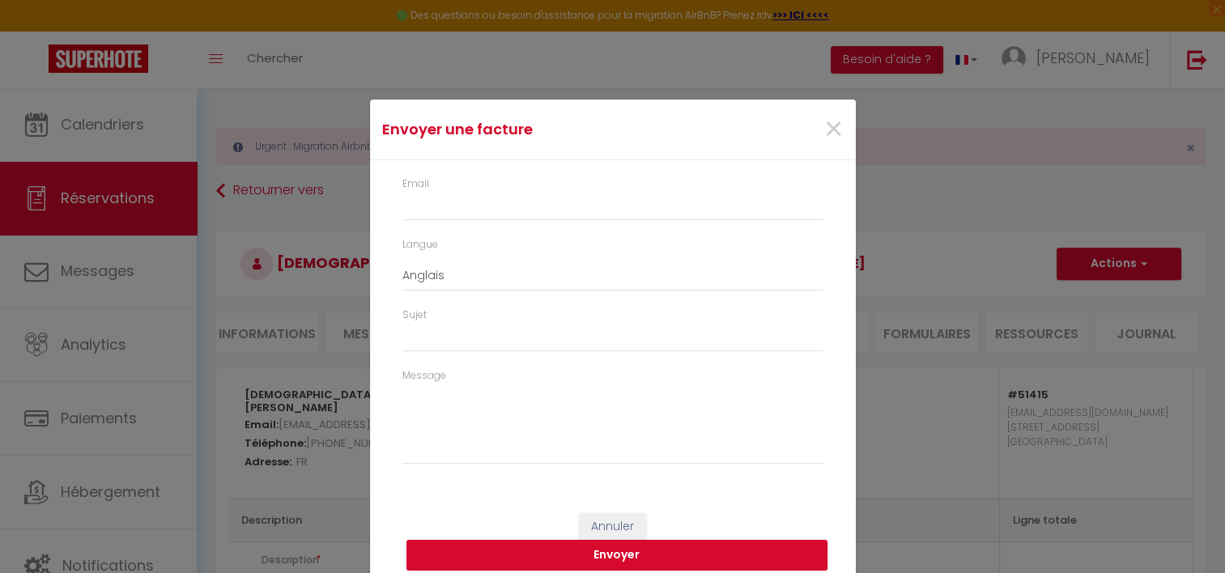
type input "cmertz.824813@guest.booking.com"
select select "fr"
type input "Votre facture 6861721 - Appart Rdc détente Balnéo & Ciné"
type textarea "Bonjour, Voici le lien pour télécharger votre facture : https://superhote.com/a…"
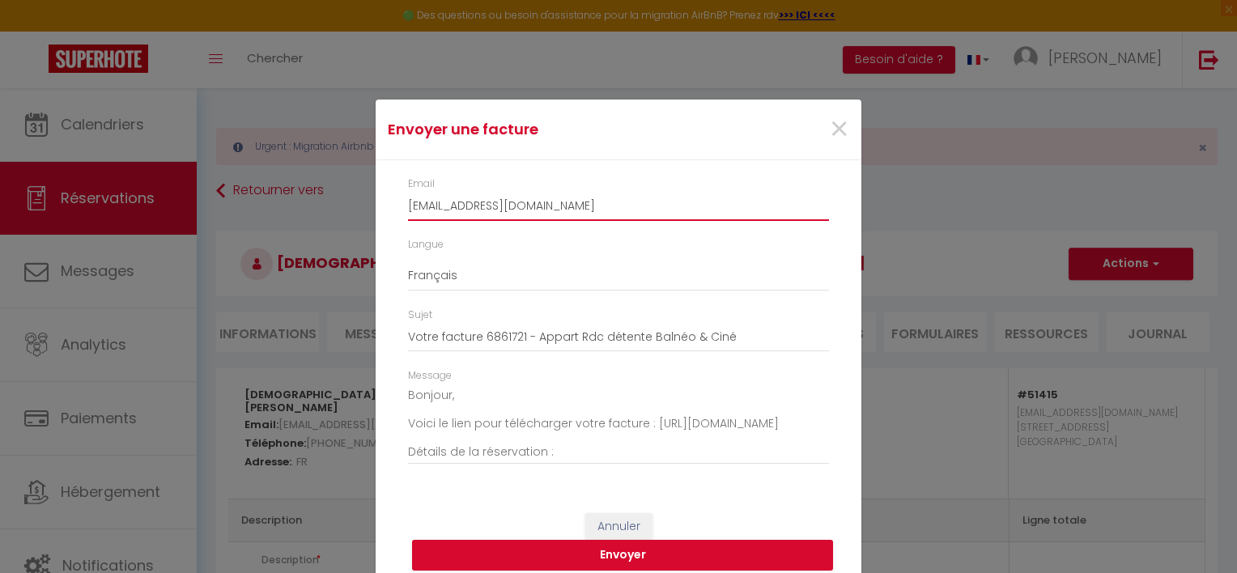
click at [448, 210] on input "cmertz.824813@guest.booking.com" at bounding box center [618, 206] width 421 height 29
click at [594, 205] on input "cmertz.824813@guest.booking.com" at bounding box center [618, 206] width 421 height 29
type input "christianmertz67@gmail.com"
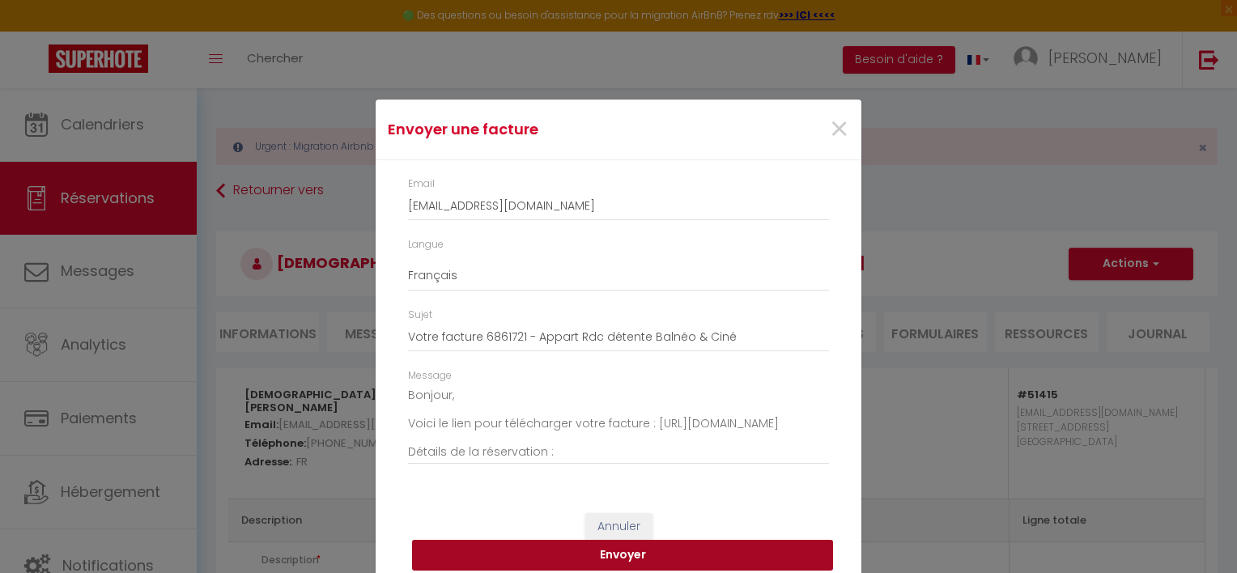
click at [692, 555] on button "Envoyer" at bounding box center [622, 555] width 421 height 31
